Goal: Navigation & Orientation: Go to known website

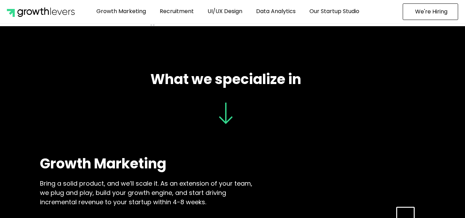
scroll to position [569, 0]
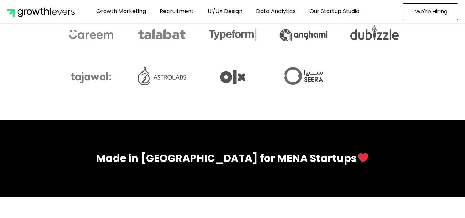
scroll to position [3091, 0]
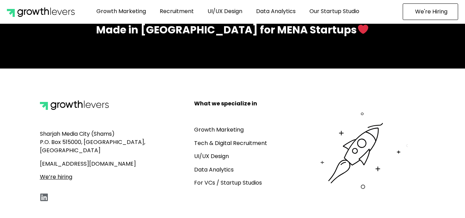
click at [44, 193] on icon at bounding box center [44, 197] width 9 height 9
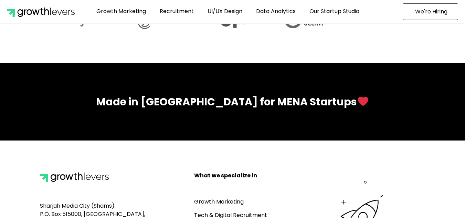
scroll to position [3091, 0]
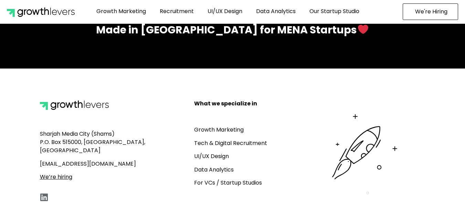
click at [46, 193] on icon at bounding box center [44, 197] width 9 height 9
